Goal: Navigation & Orientation: Find specific page/section

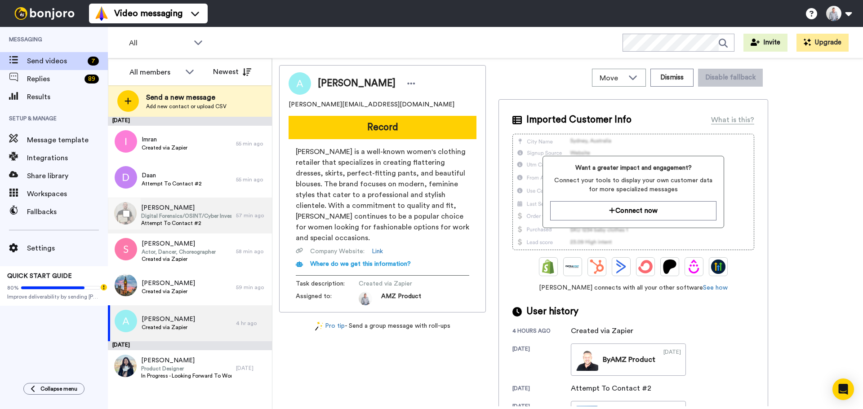
click at [163, 214] on span "Digital Forensics/OSINT/Cyber Investigations" at bounding box center [186, 215] width 90 height 7
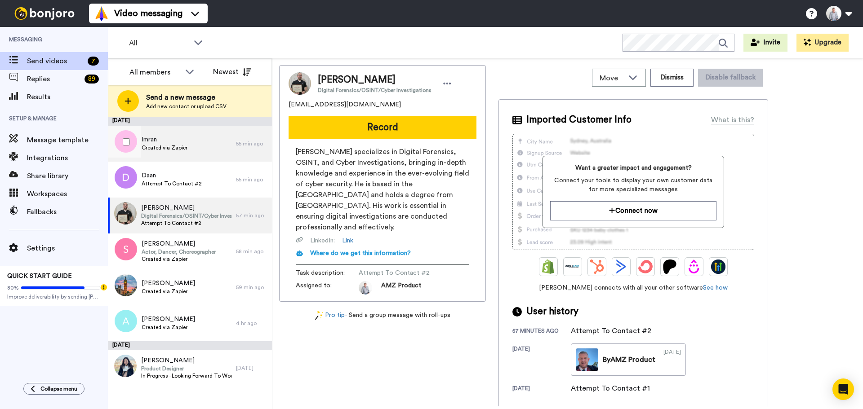
click at [194, 147] on div "Imran Created via Zapier" at bounding box center [172, 144] width 128 height 36
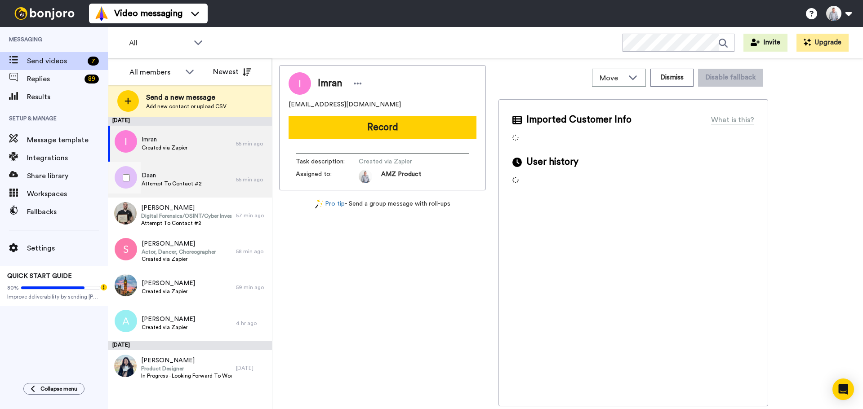
click at [179, 171] on span "Daan" at bounding box center [172, 175] width 60 height 9
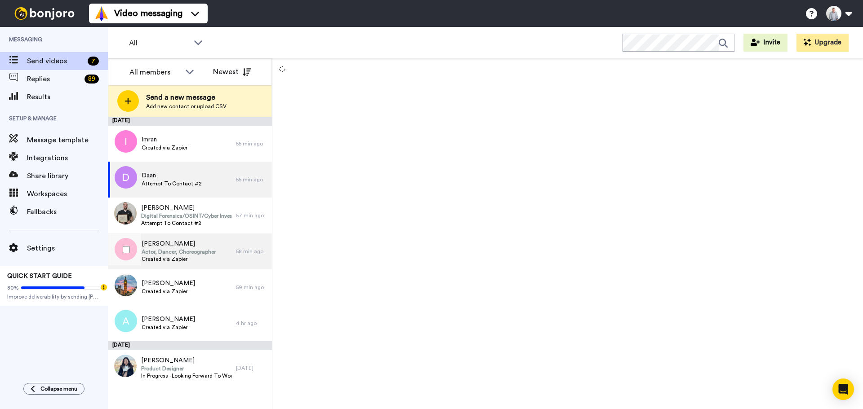
click at [205, 243] on span "[PERSON_NAME]" at bounding box center [179, 243] width 74 height 9
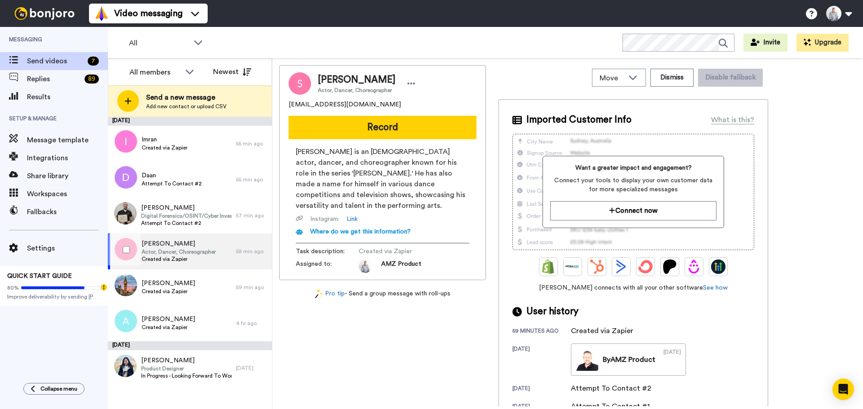
click at [182, 246] on span "[PERSON_NAME]" at bounding box center [179, 243] width 74 height 9
click at [171, 279] on span "[PERSON_NAME]" at bounding box center [168, 283] width 53 height 9
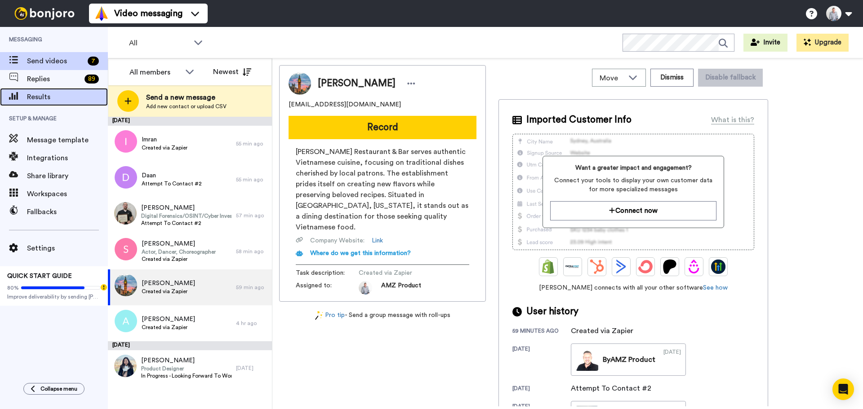
click at [70, 93] on span "Results" at bounding box center [67, 97] width 81 height 11
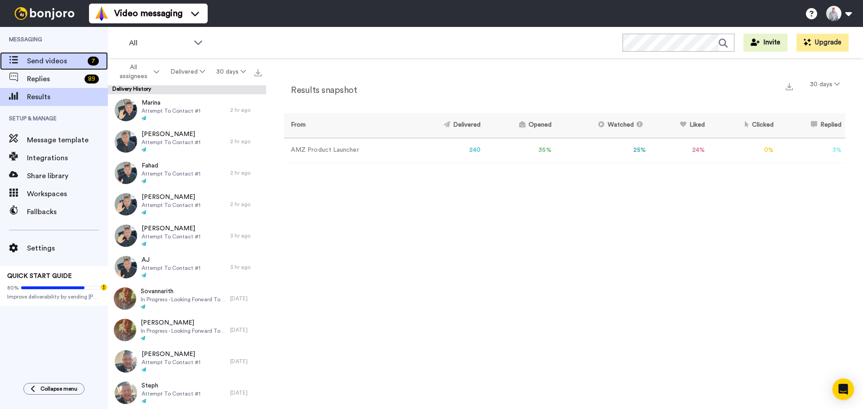
click at [51, 64] on span "Send videos" at bounding box center [55, 61] width 57 height 11
